Goal: Book appointment/travel/reservation

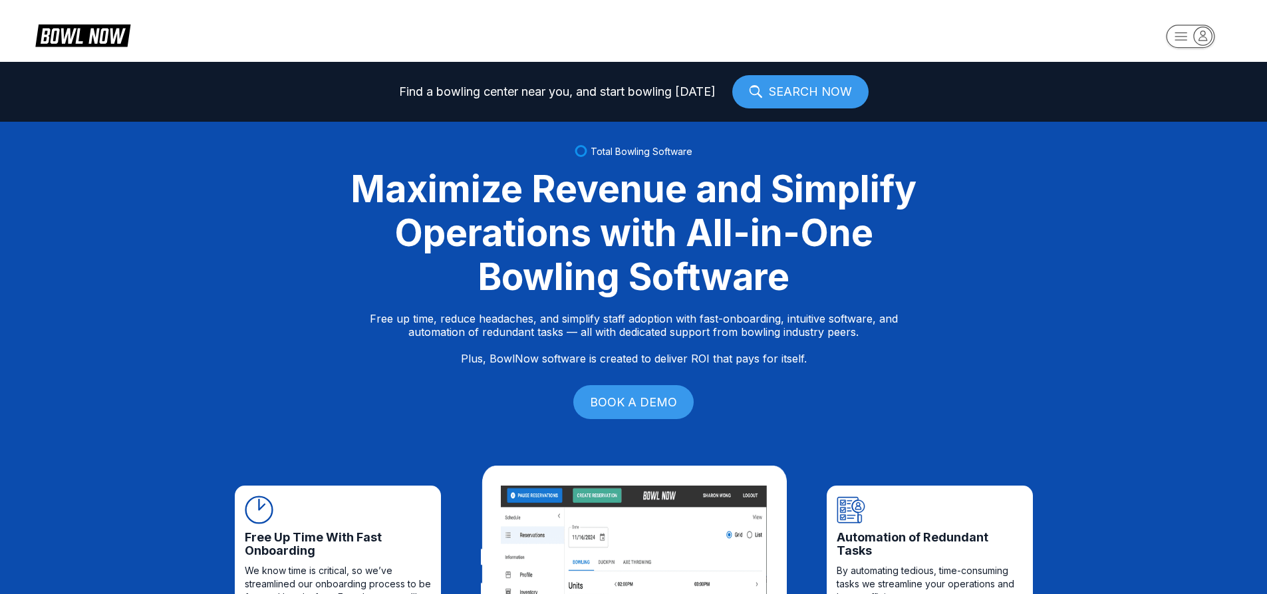
click at [1210, 33] on icon "button" at bounding box center [1203, 36] width 18 height 18
click at [1189, 68] on div "Log In / Sign Up" at bounding box center [1190, 76] width 92 height 23
select select "**"
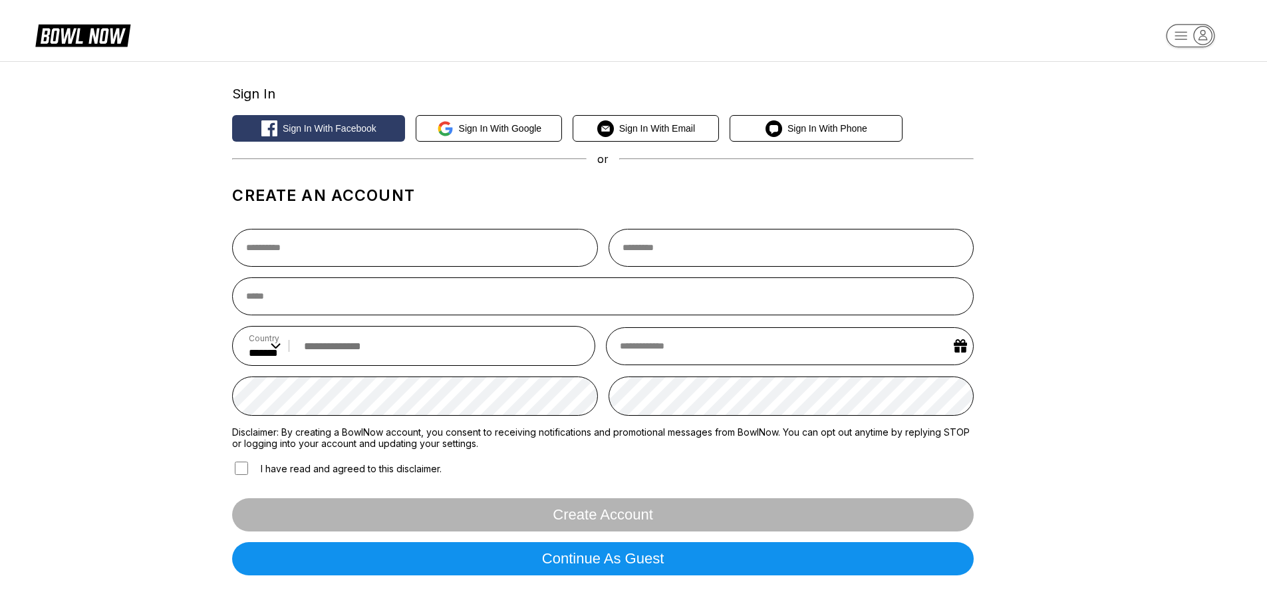
click at [1216, 39] on icon "button" at bounding box center [1190, 36] width 73 height 27
click at [1189, 102] on div "Center Sign In" at bounding box center [1190, 103] width 92 height 23
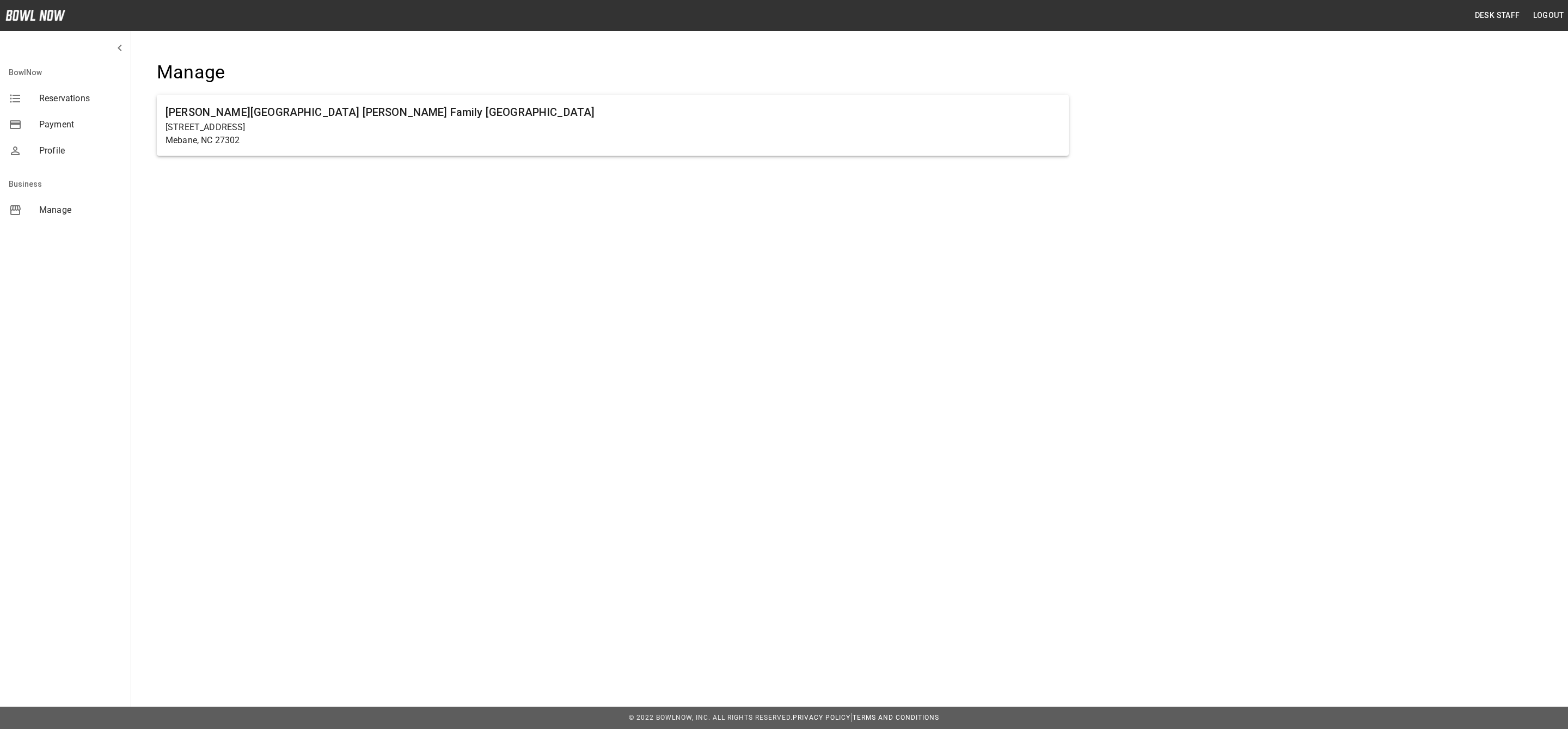
drag, startPoint x: 278, startPoint y: 136, endPoint x: 288, endPoint y: 162, distance: 27.9
click at [278, 136] on p "Mebane, NC 27302" at bounding box center [612, 141] width 895 height 13
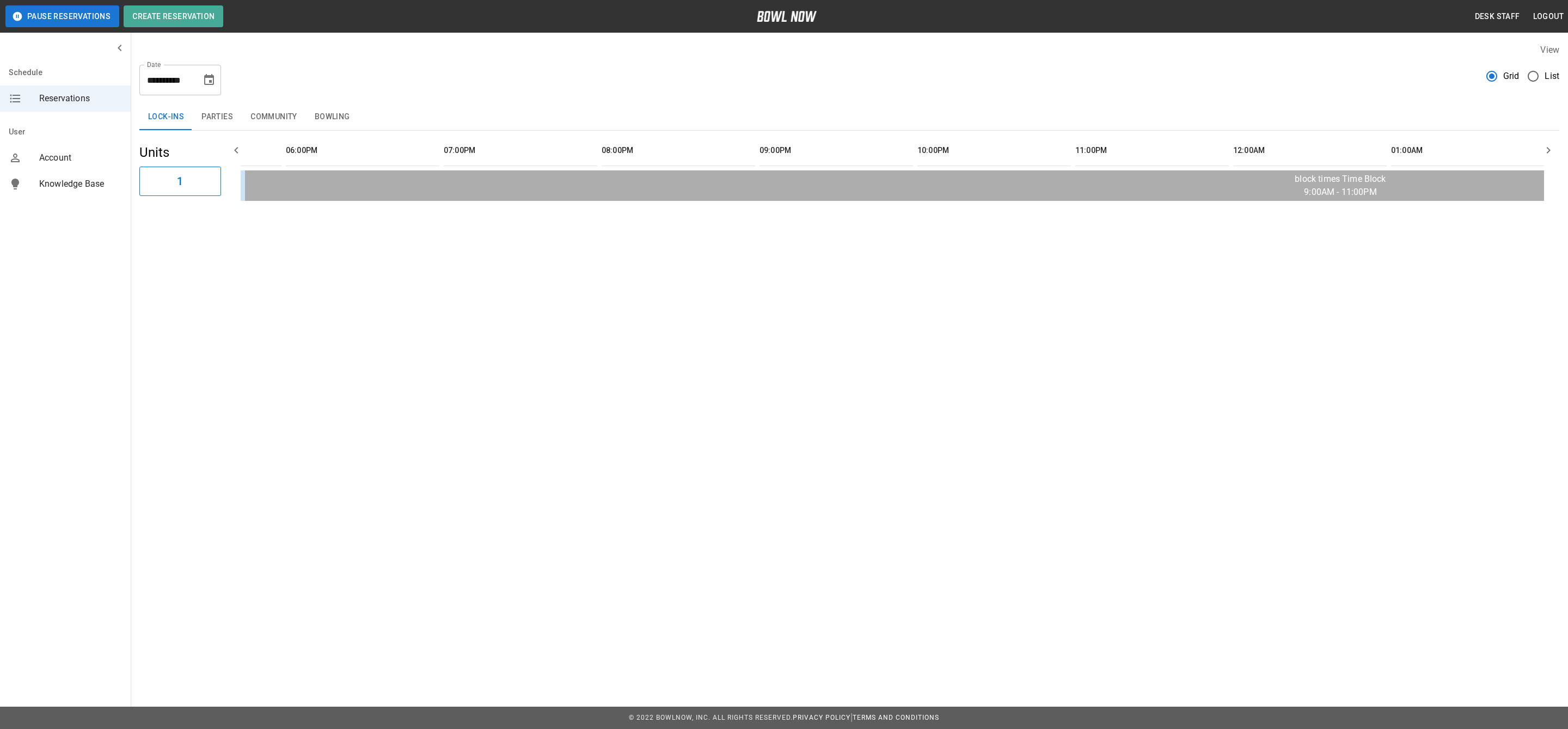
scroll to position [0, 1384]
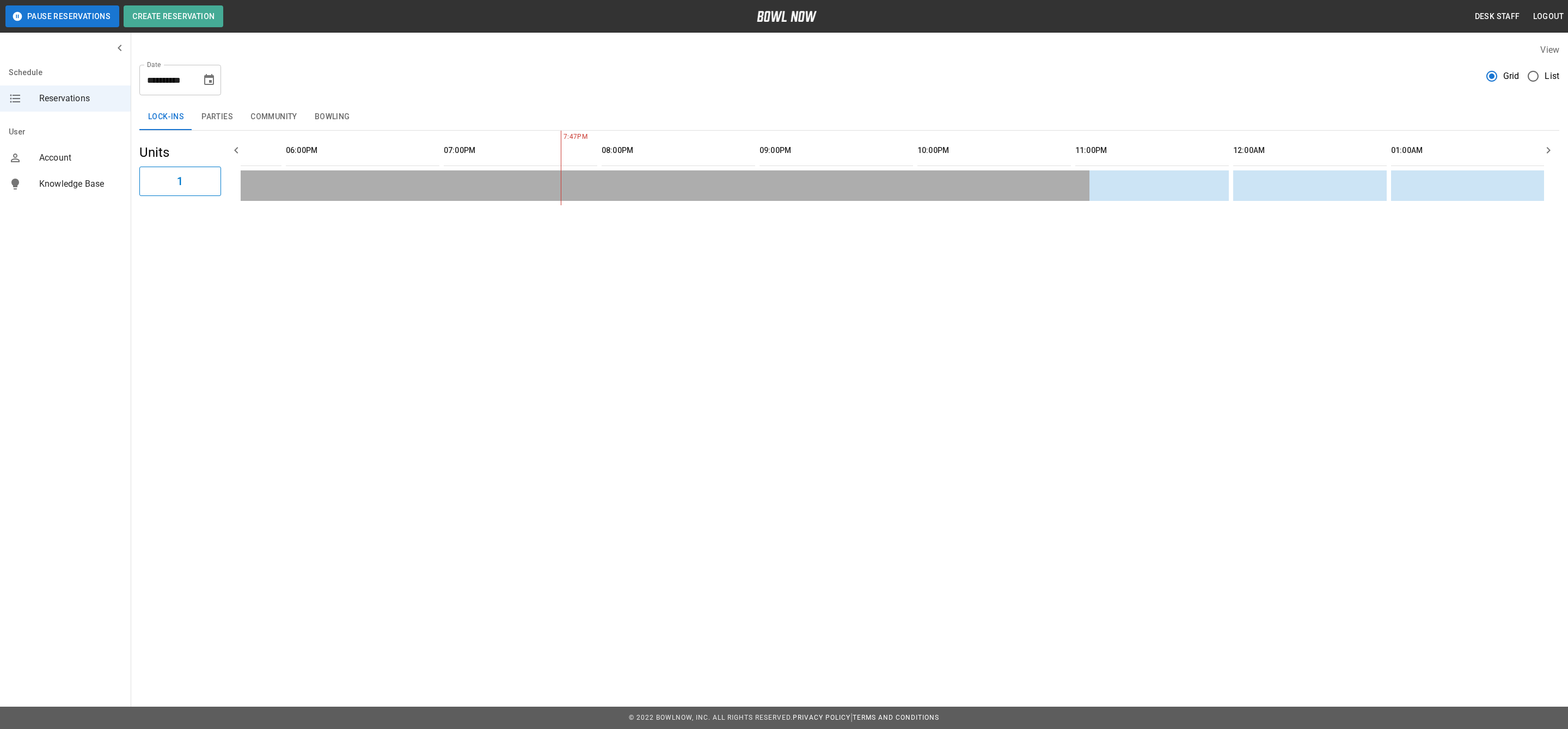
click at [206, 84] on icon "Choose date, selected date is Sep 12, 2025" at bounding box center [209, 79] width 10 height 11
drag, startPoint x: 352, startPoint y: 111, endPoint x: 1561, endPoint y: 82, distance: 1209.3
click at [352, 111] on button "Bowling" at bounding box center [332, 117] width 53 height 26
